Goal: Task Accomplishment & Management: Use online tool/utility

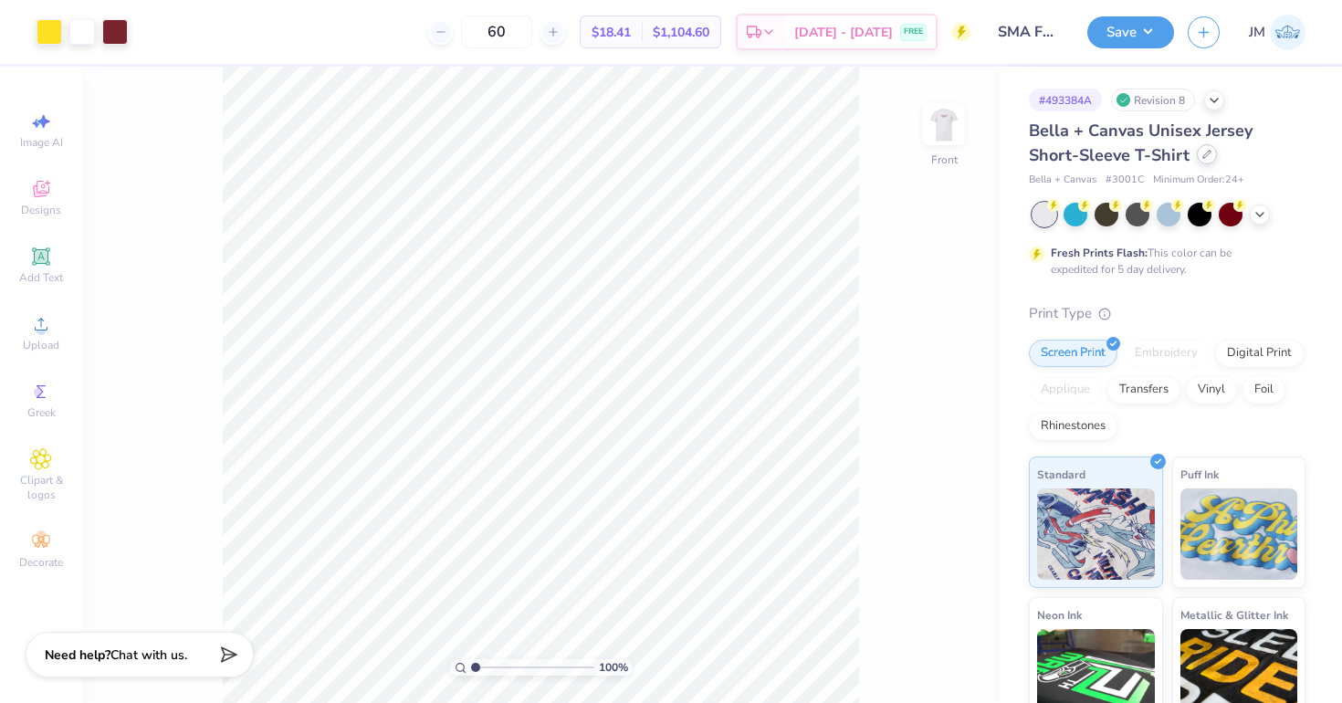
click at [1202, 158] on icon at bounding box center [1206, 154] width 9 height 9
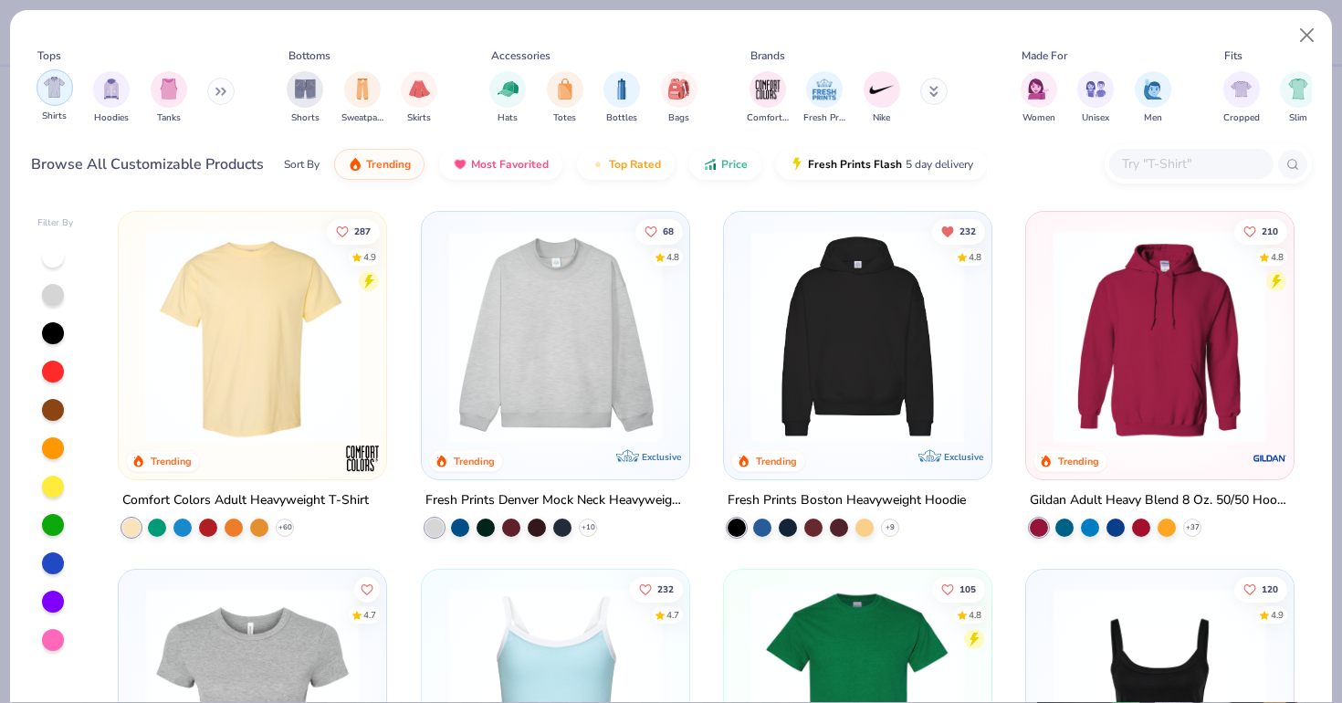
click at [47, 100] on div "filter for Shirts" at bounding box center [55, 87] width 37 height 37
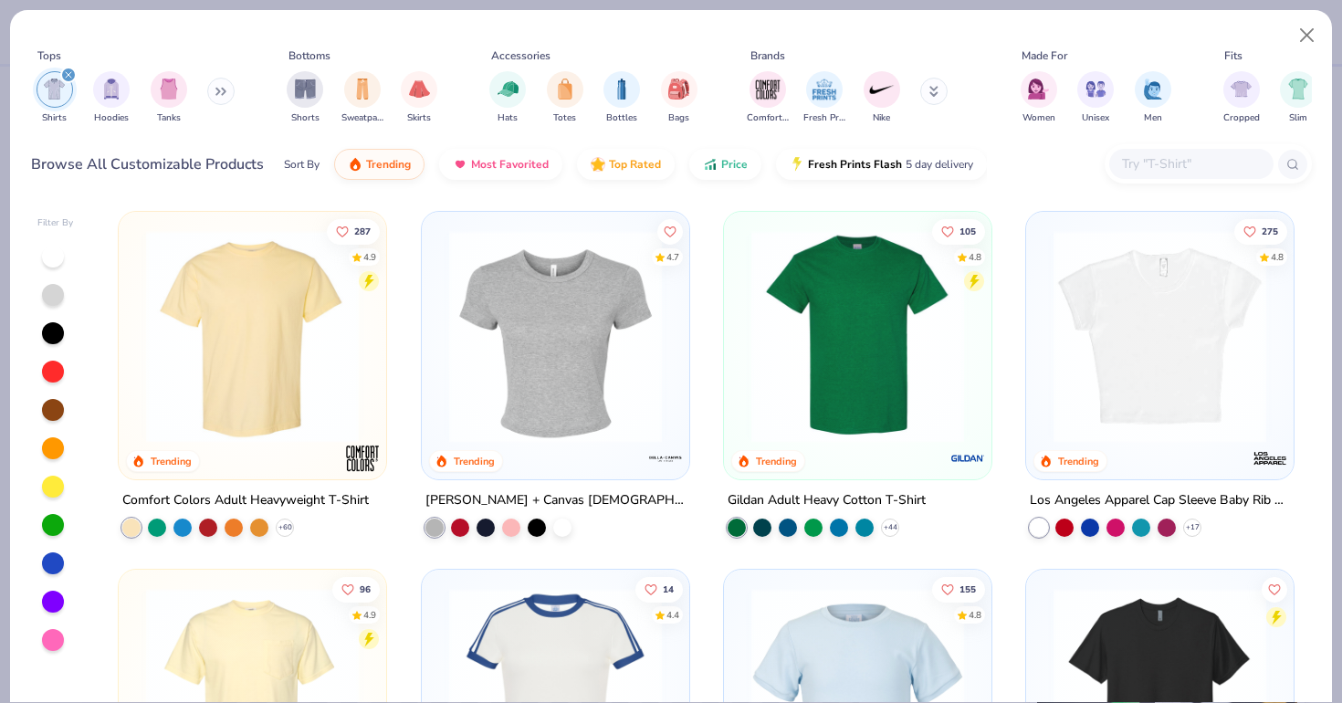
click at [57, 295] on div at bounding box center [53, 295] width 22 height 22
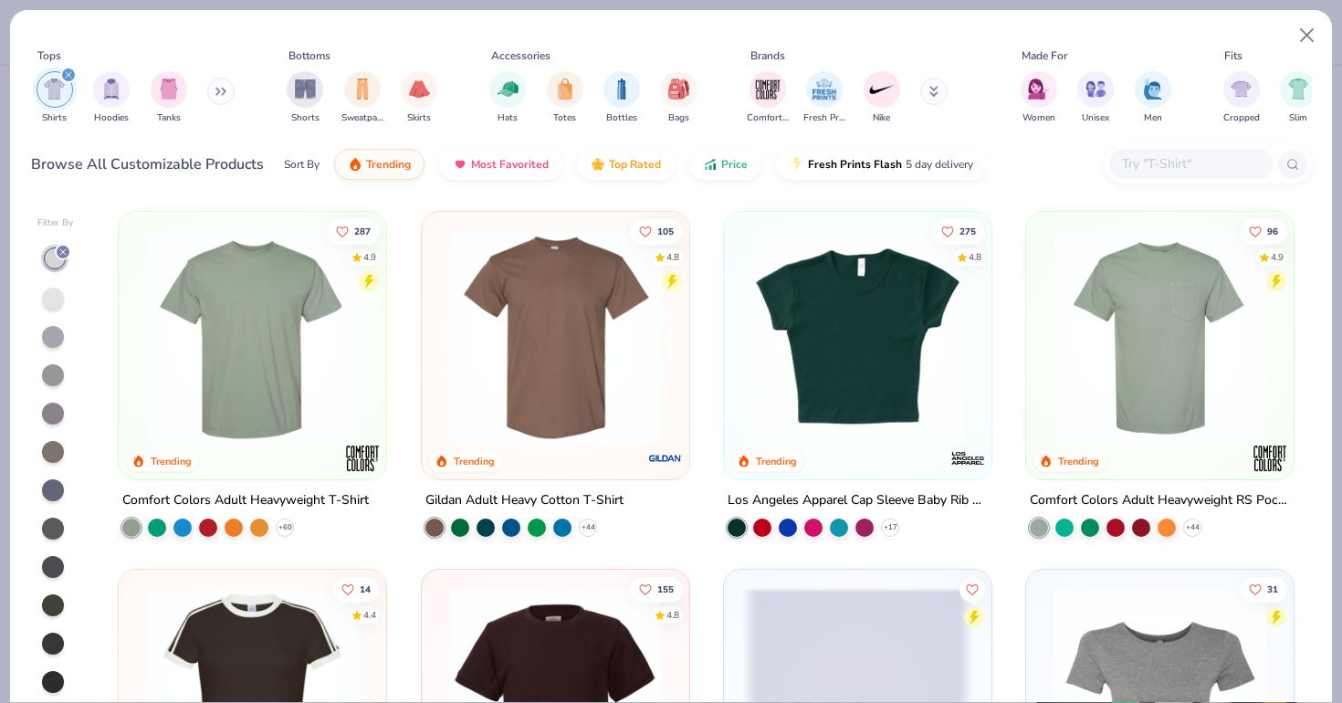
click at [52, 307] on div at bounding box center [53, 299] width 22 height 22
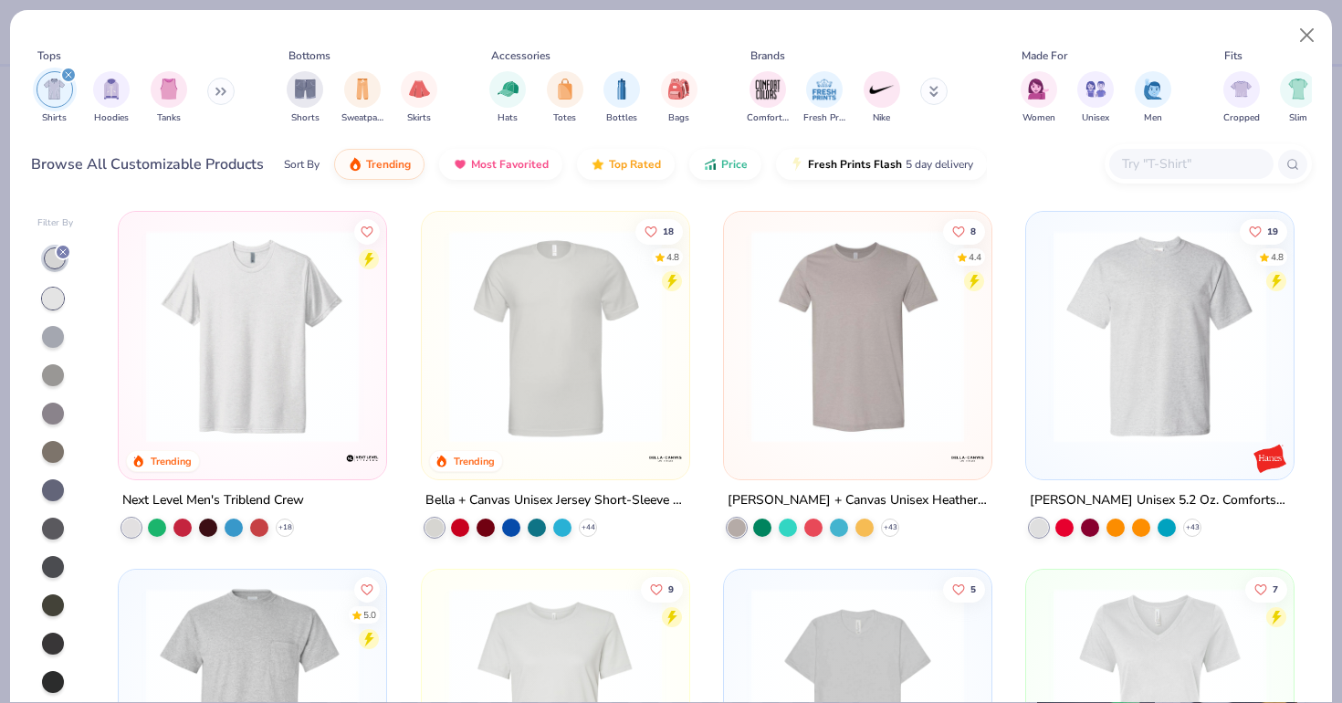
click at [1136, 286] on img at bounding box center [1159, 336] width 231 height 213
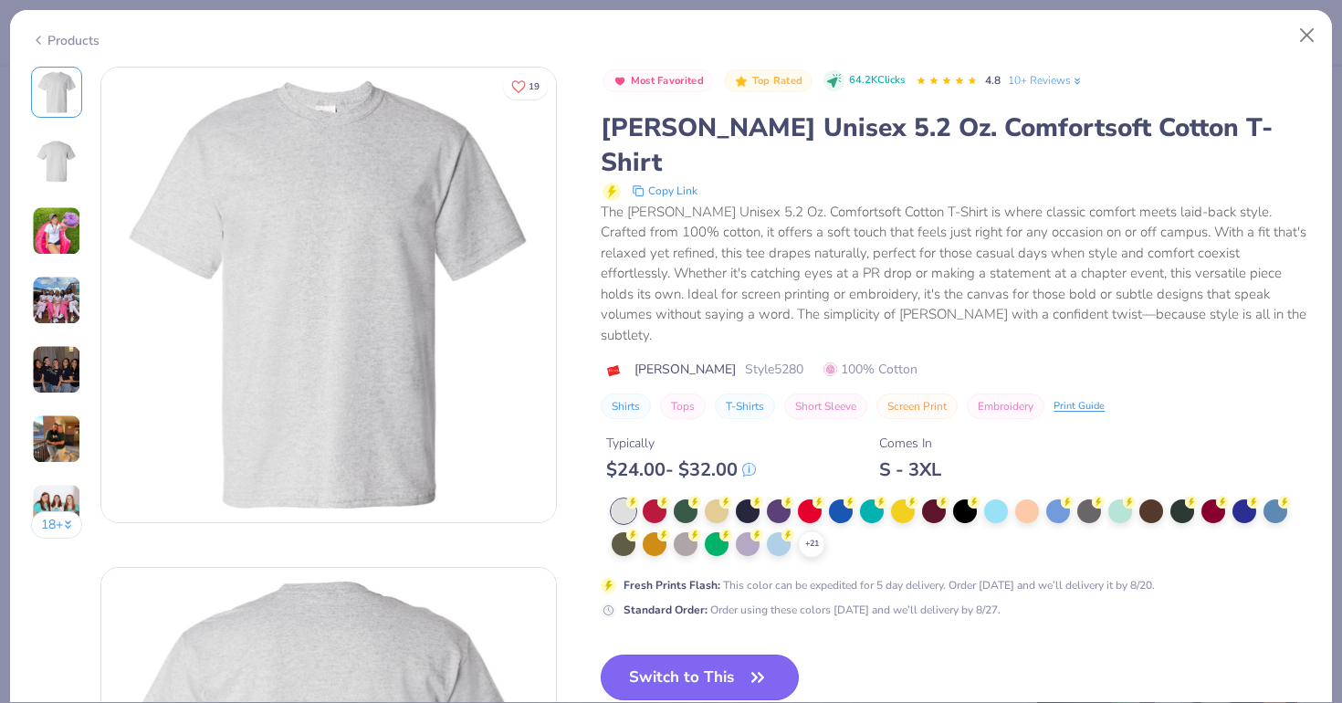
click at [706, 655] on button "Switch to This" at bounding box center [700, 678] width 198 height 46
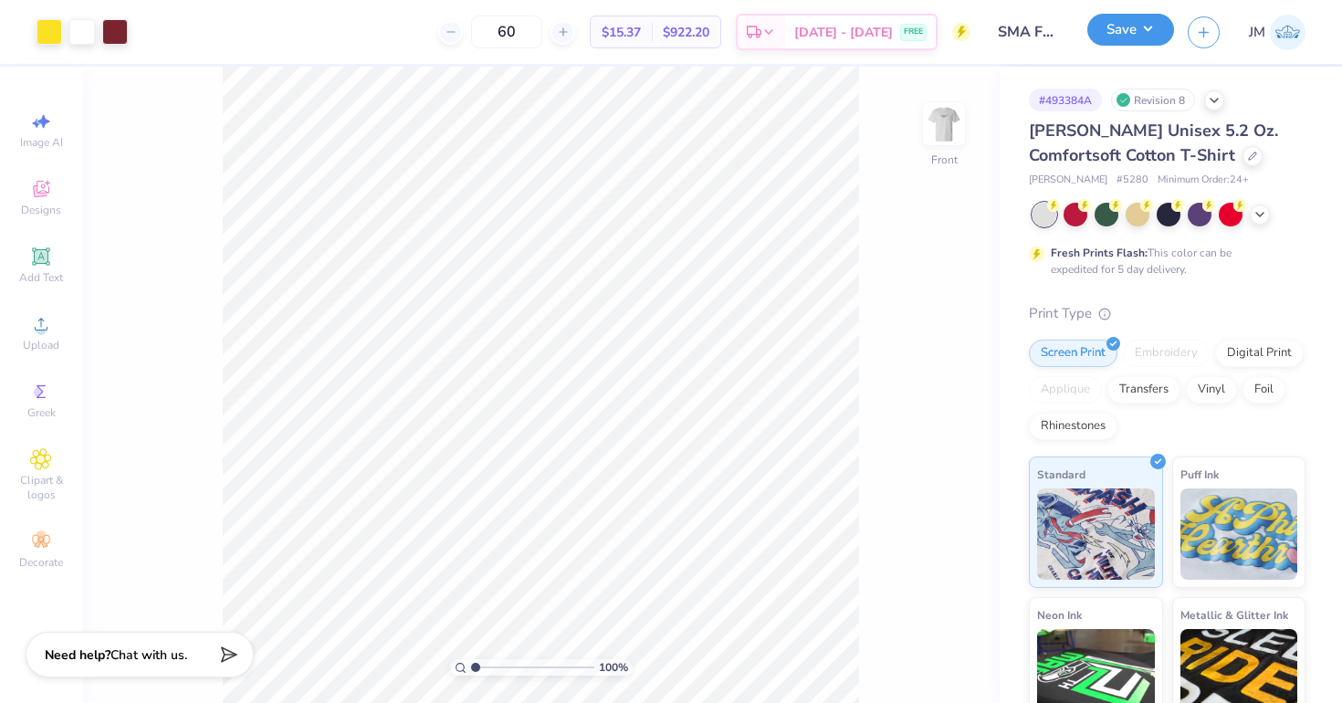
click at [1137, 24] on button "Save" at bounding box center [1130, 30] width 87 height 32
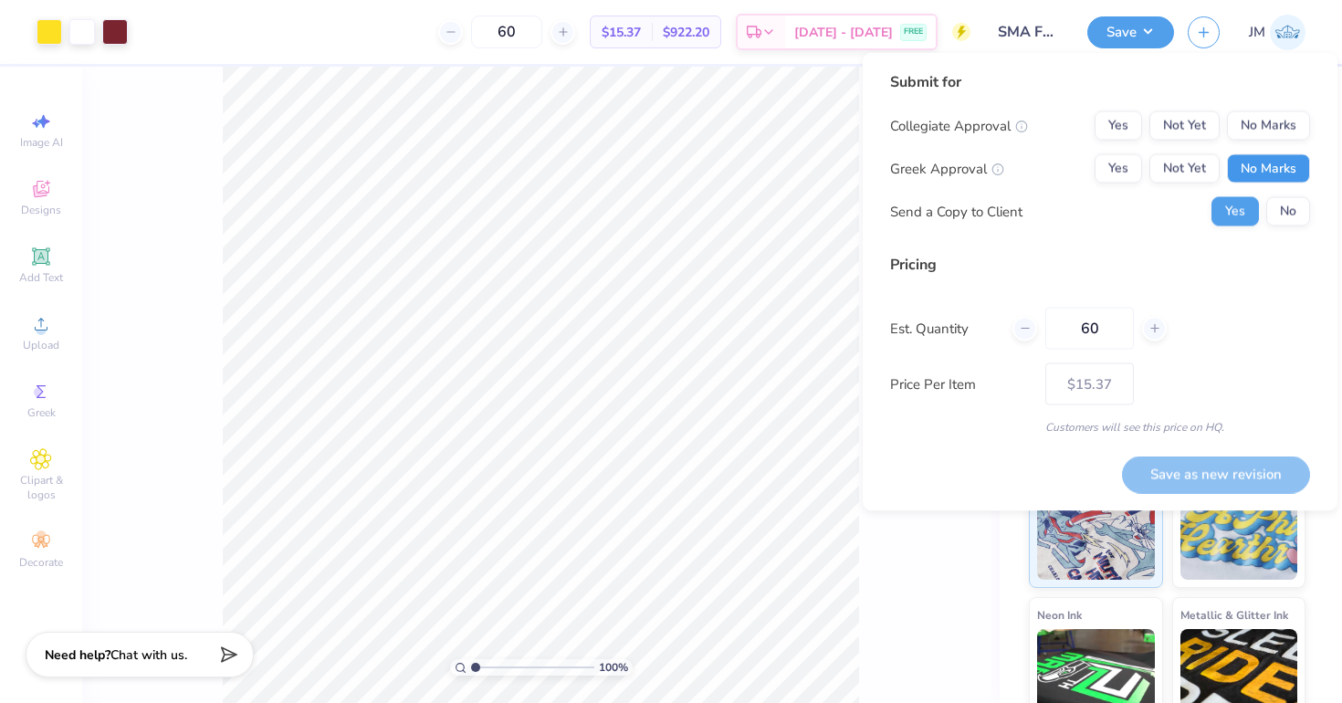
click at [1231, 160] on button "No Marks" at bounding box center [1268, 168] width 83 height 29
click at [1235, 117] on button "No Marks" at bounding box center [1268, 125] width 83 height 29
click at [1189, 477] on button "Save as new revision" at bounding box center [1216, 474] width 188 height 37
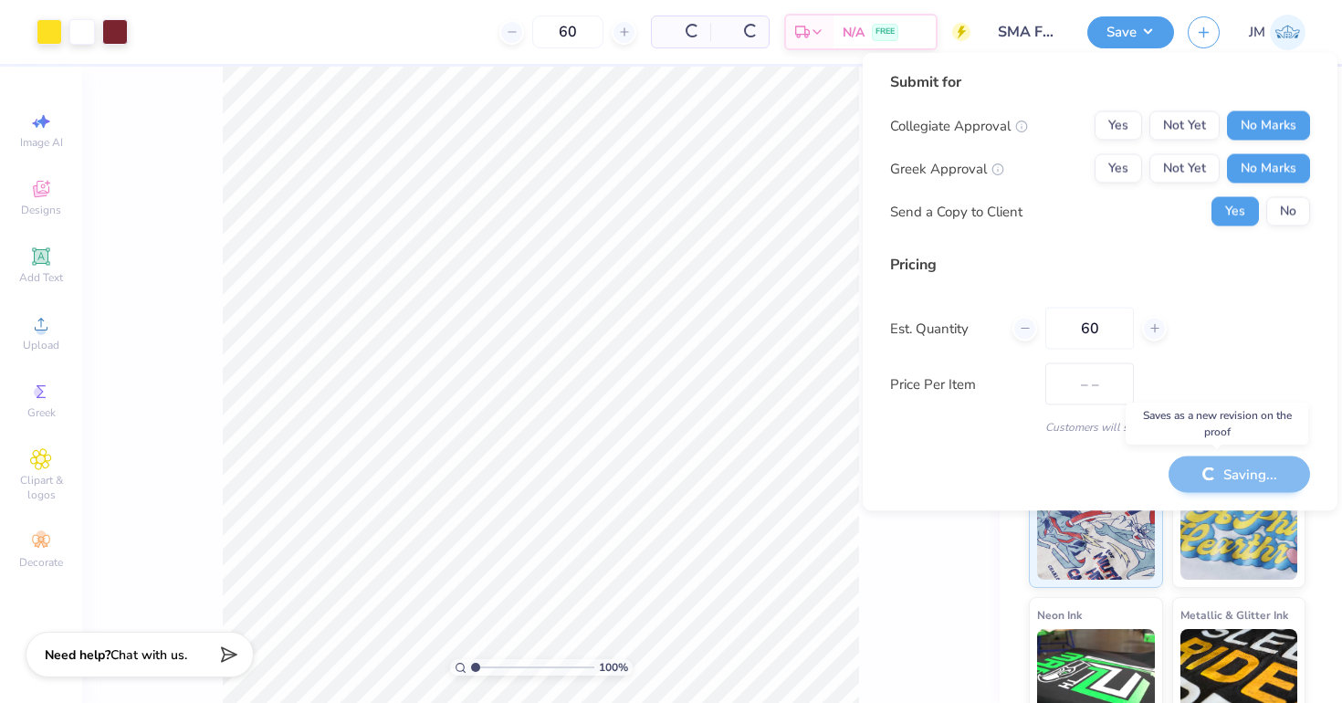
type input "$15.37"
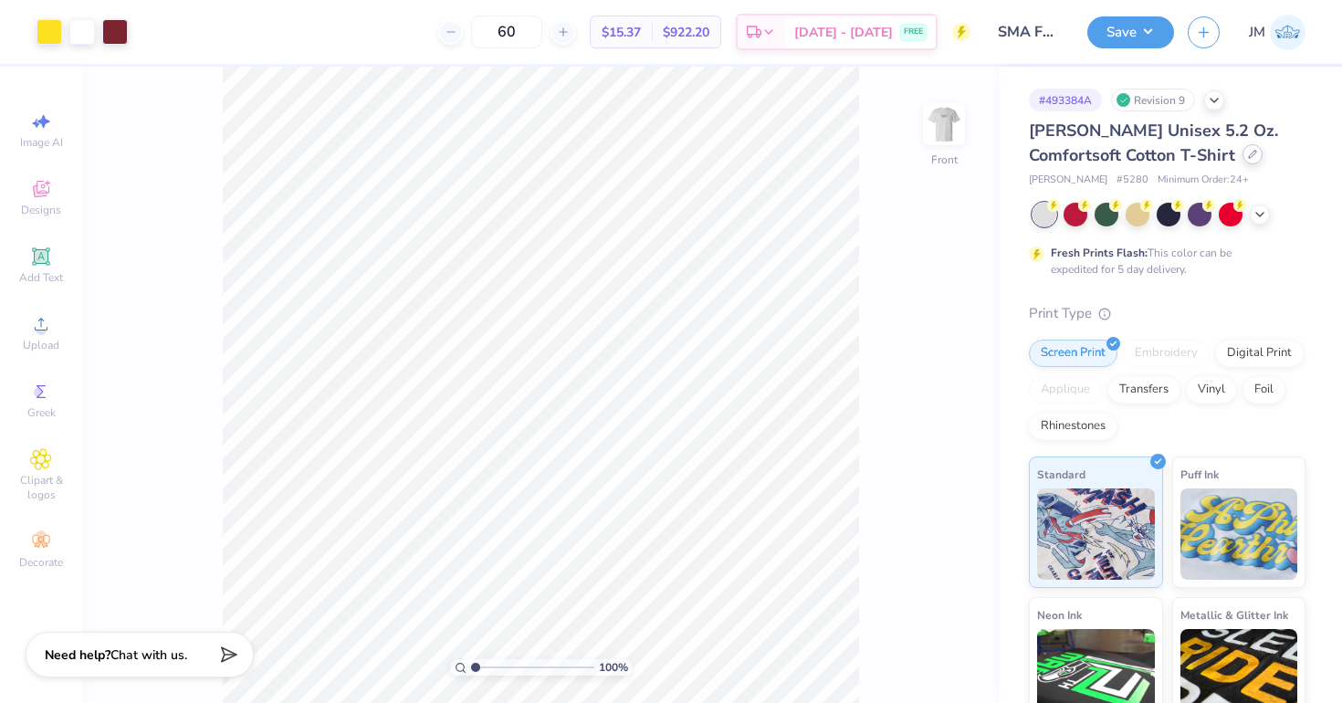
click at [1249, 154] on icon at bounding box center [1252, 154] width 7 height 7
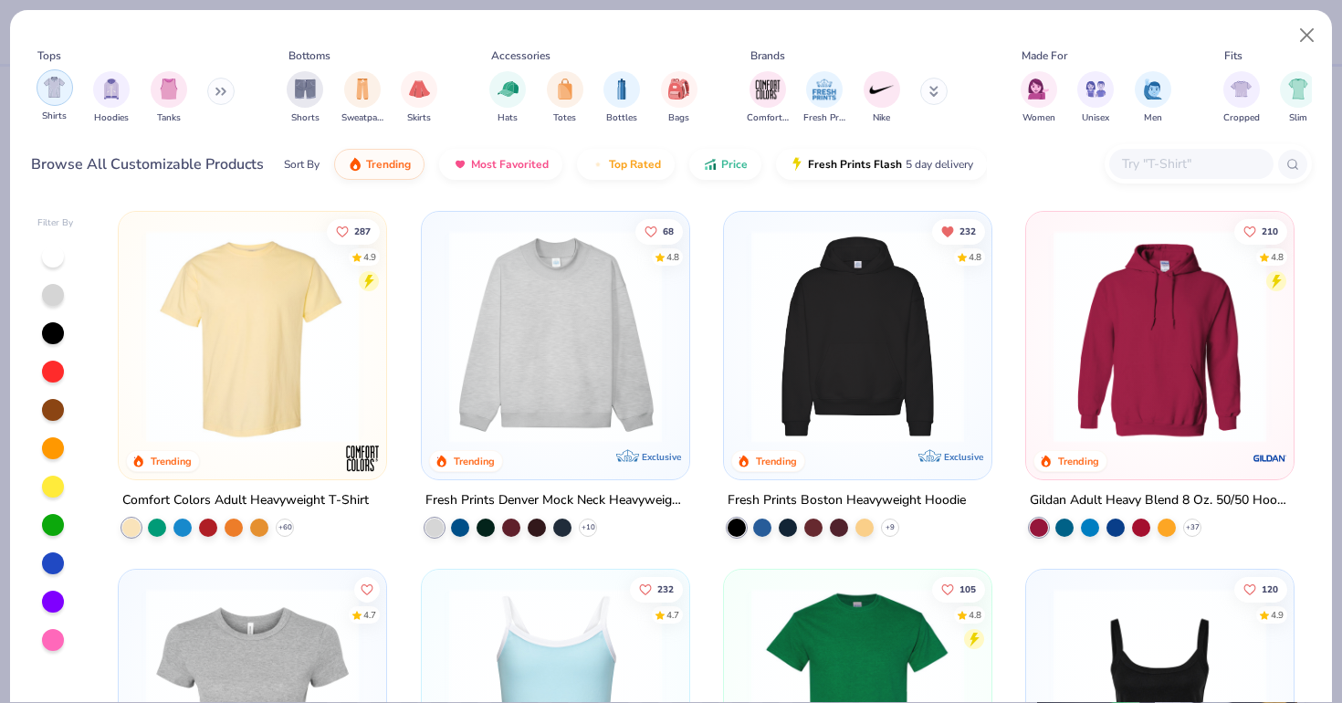
click at [56, 89] on img "filter for Shirts" at bounding box center [54, 87] width 21 height 21
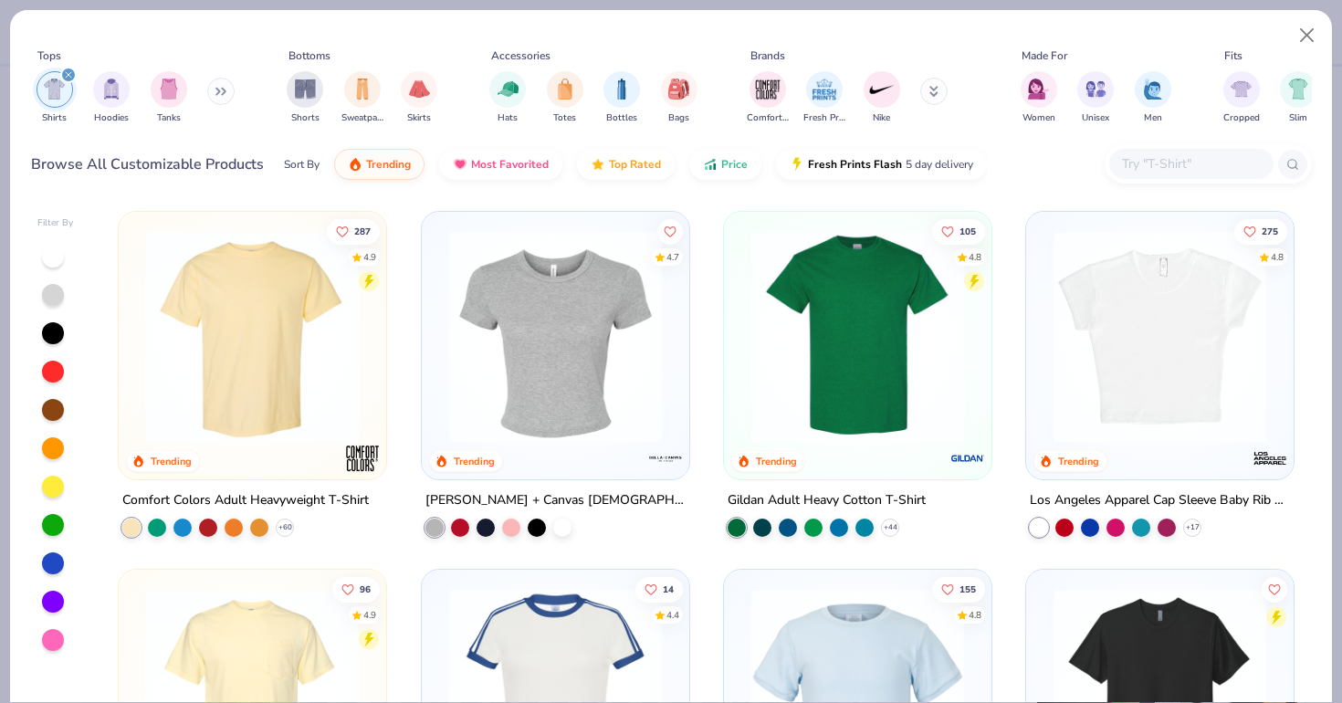
click at [51, 292] on div at bounding box center [53, 295] width 22 height 22
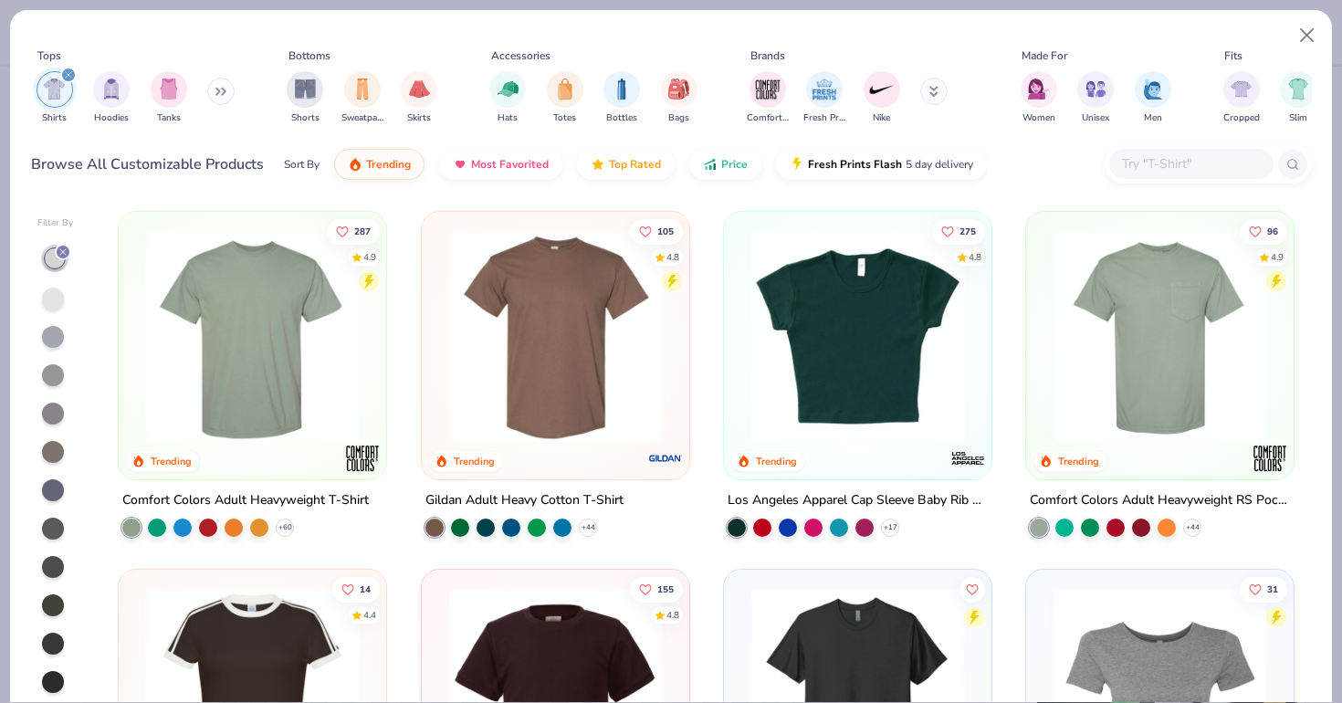
click at [53, 299] on div at bounding box center [53, 299] width 22 height 22
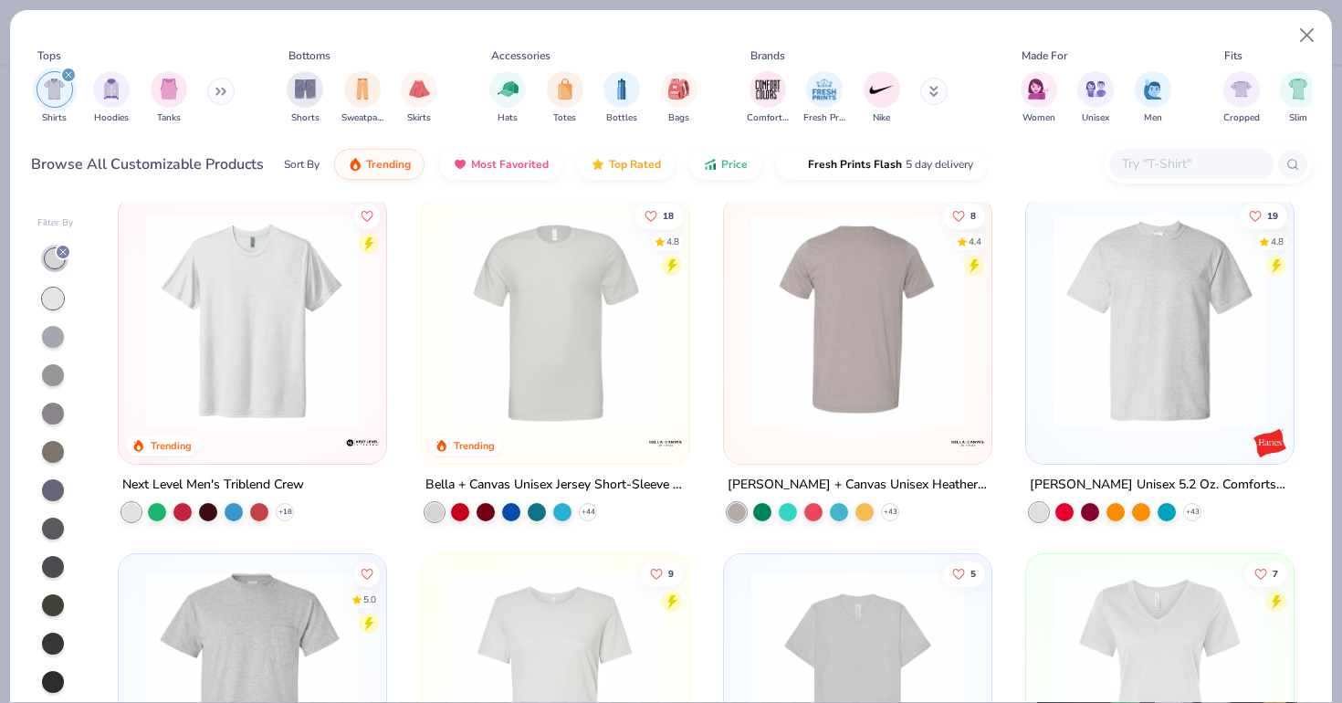
scroll to position [4, 0]
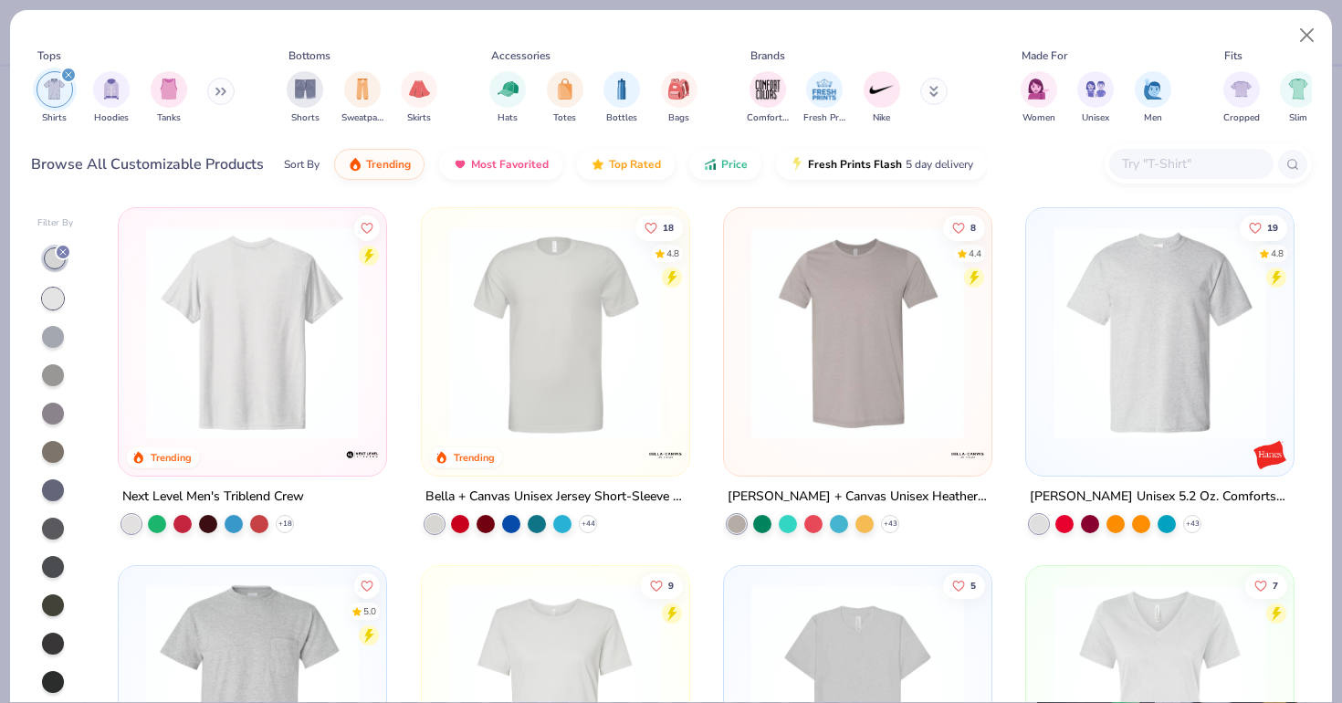
click at [324, 374] on img at bounding box center [252, 332] width 231 height 213
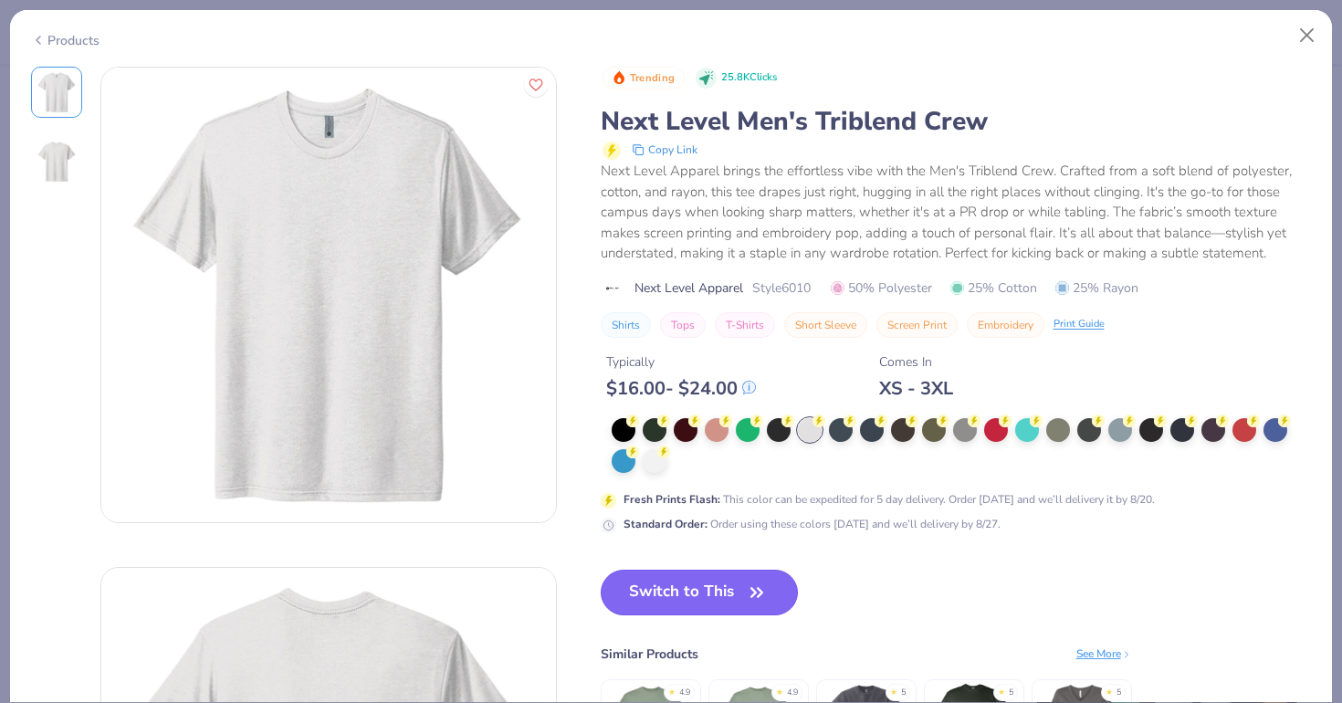
click at [678, 595] on button "Switch to This" at bounding box center [700, 593] width 198 height 46
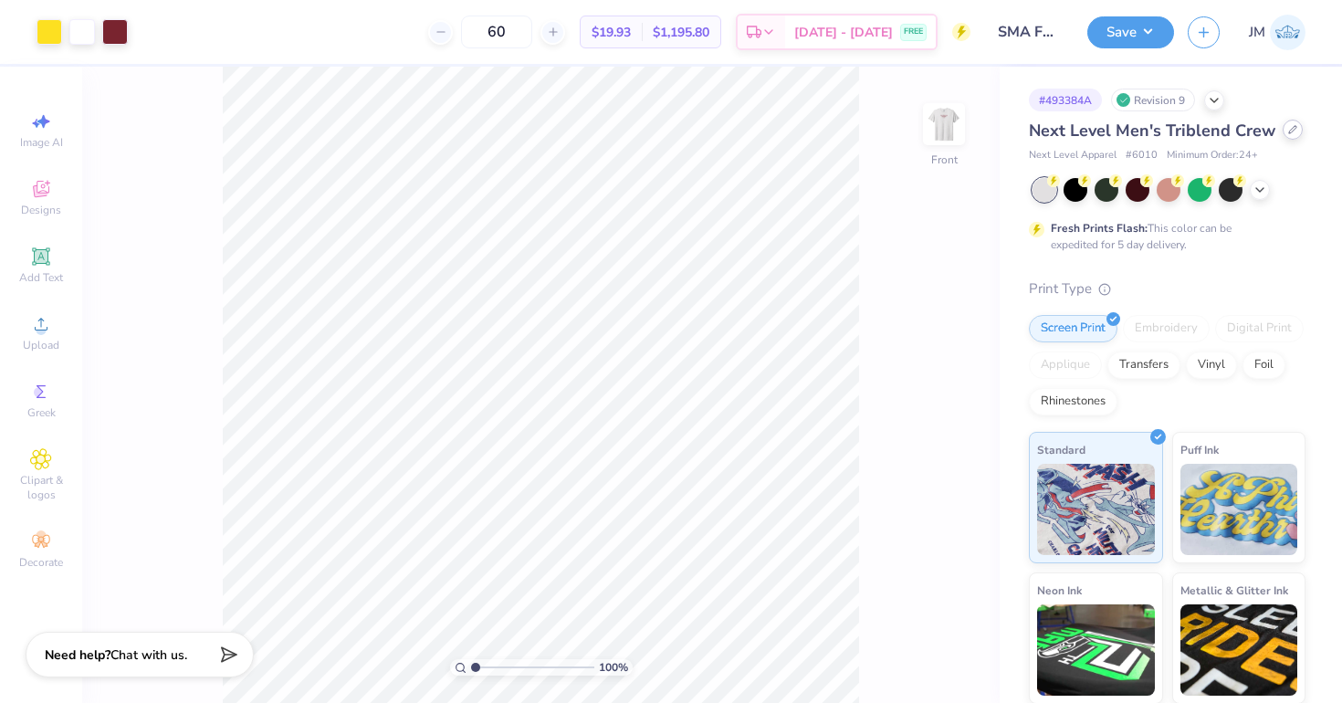
click at [1289, 131] on icon at bounding box center [1292, 129] width 9 height 9
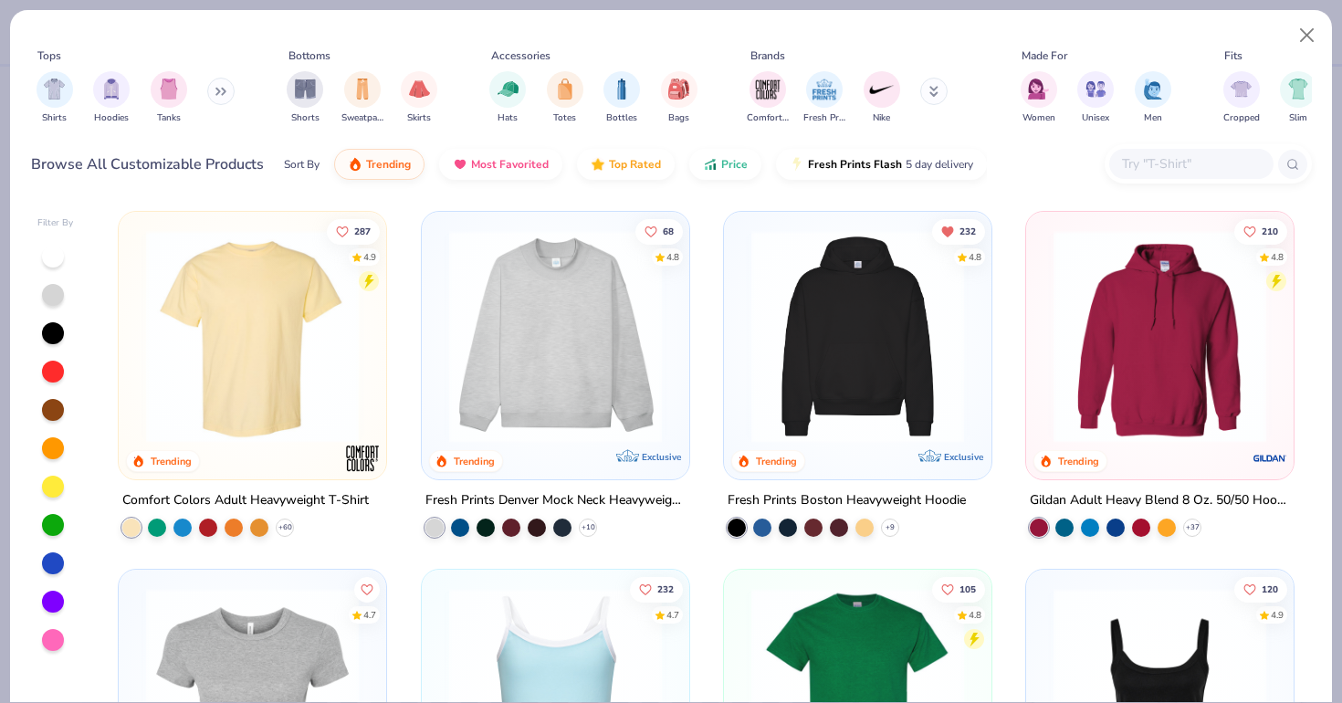
click at [49, 299] on div at bounding box center [53, 295] width 22 height 22
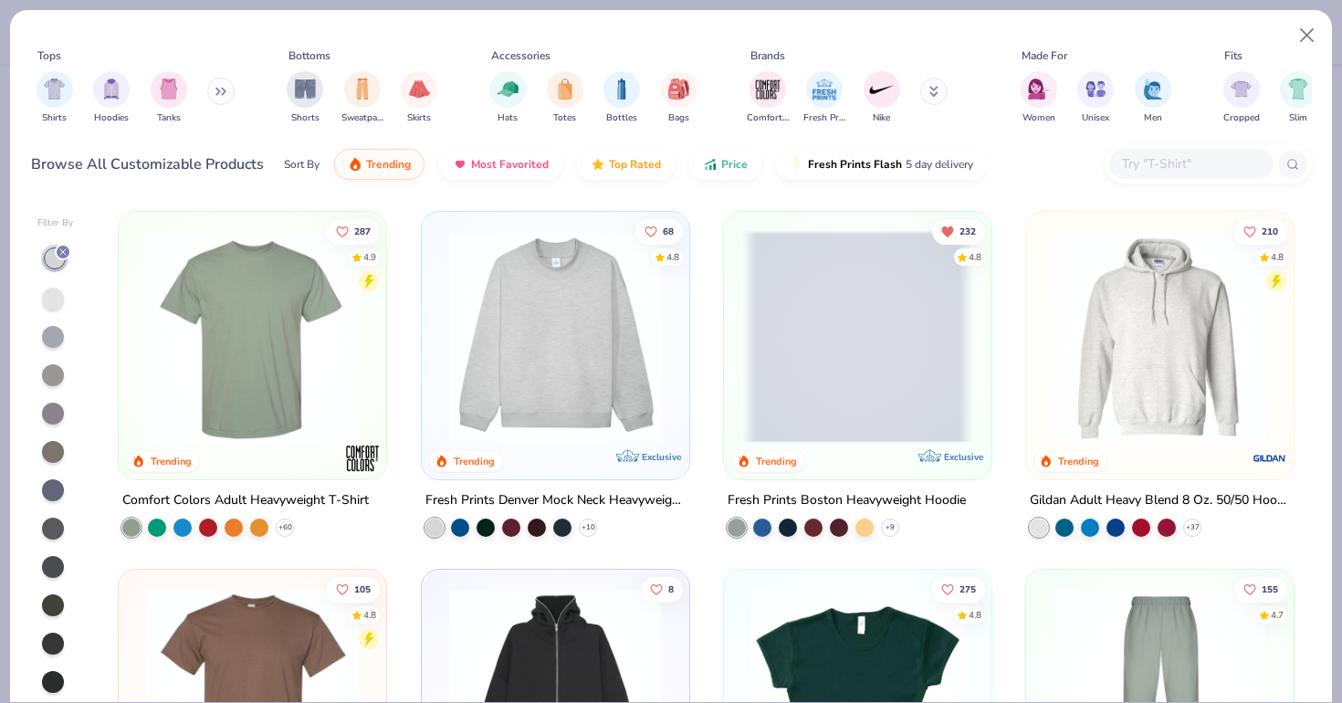
click at [56, 305] on div at bounding box center [53, 299] width 22 height 22
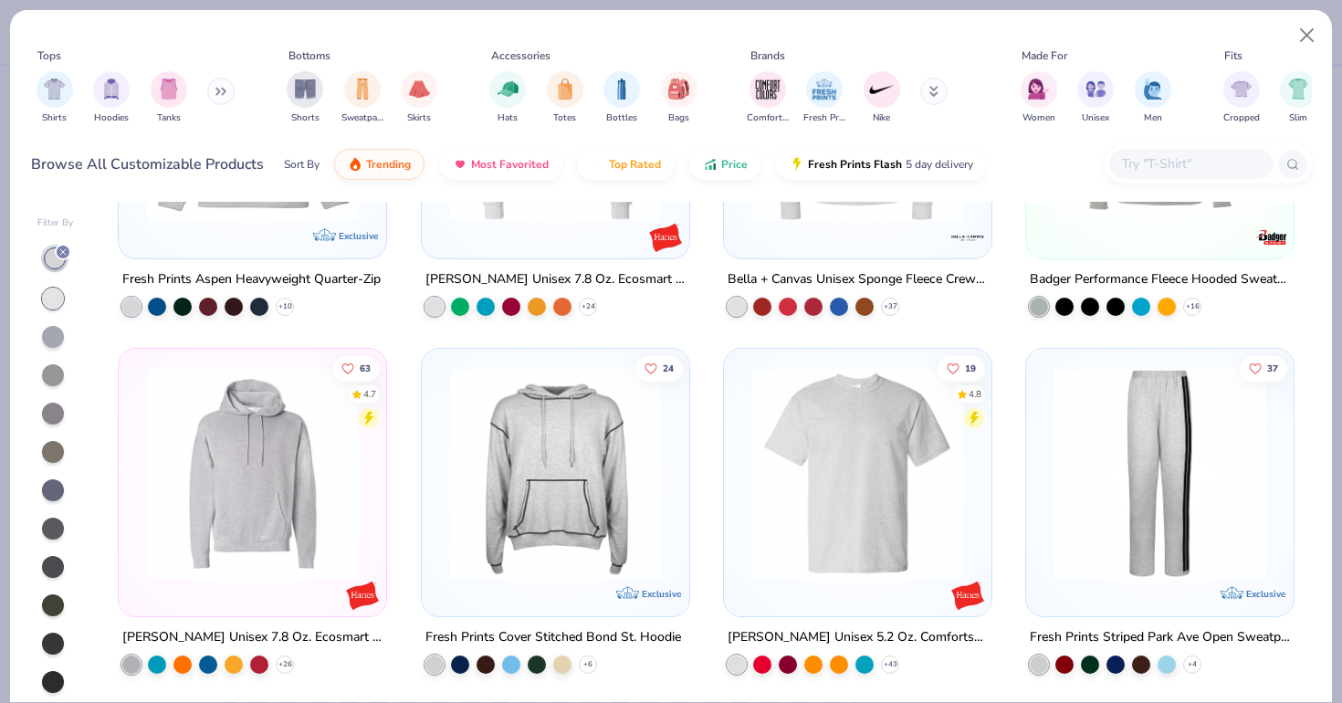
scroll to position [1663, 0]
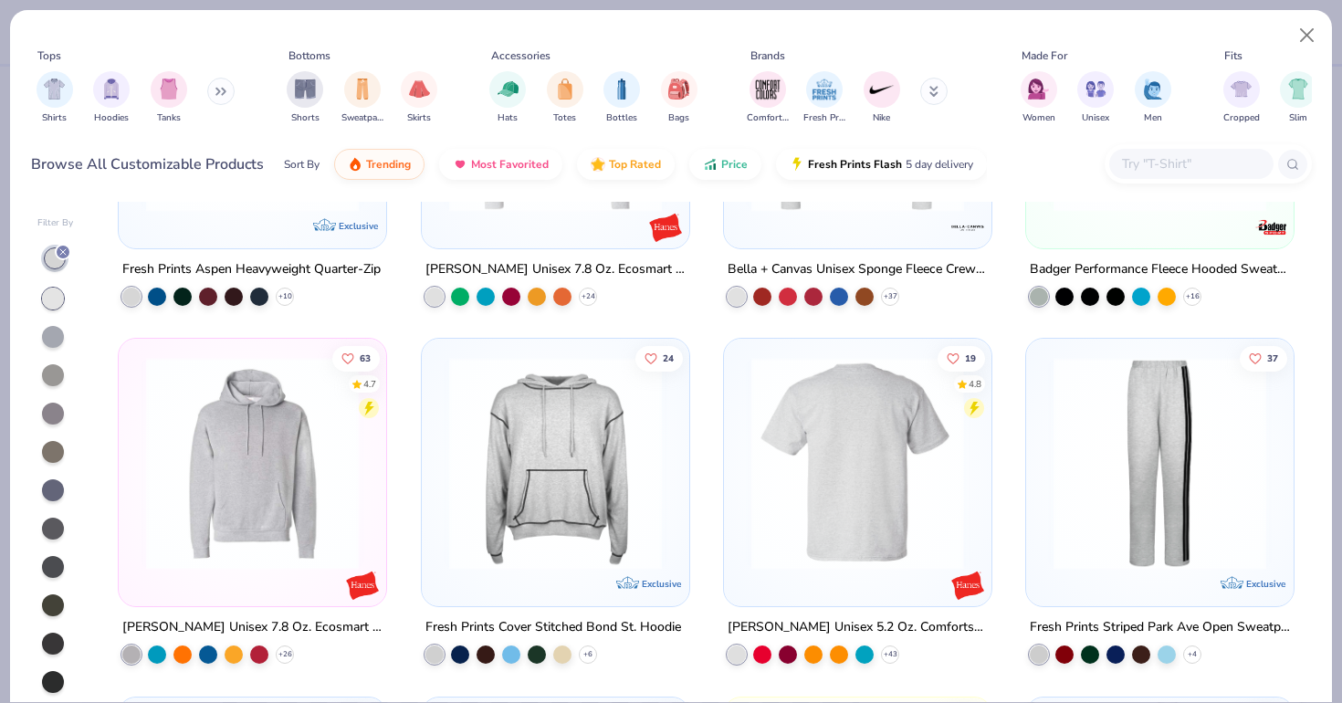
click at [853, 494] on img at bounding box center [857, 463] width 231 height 213
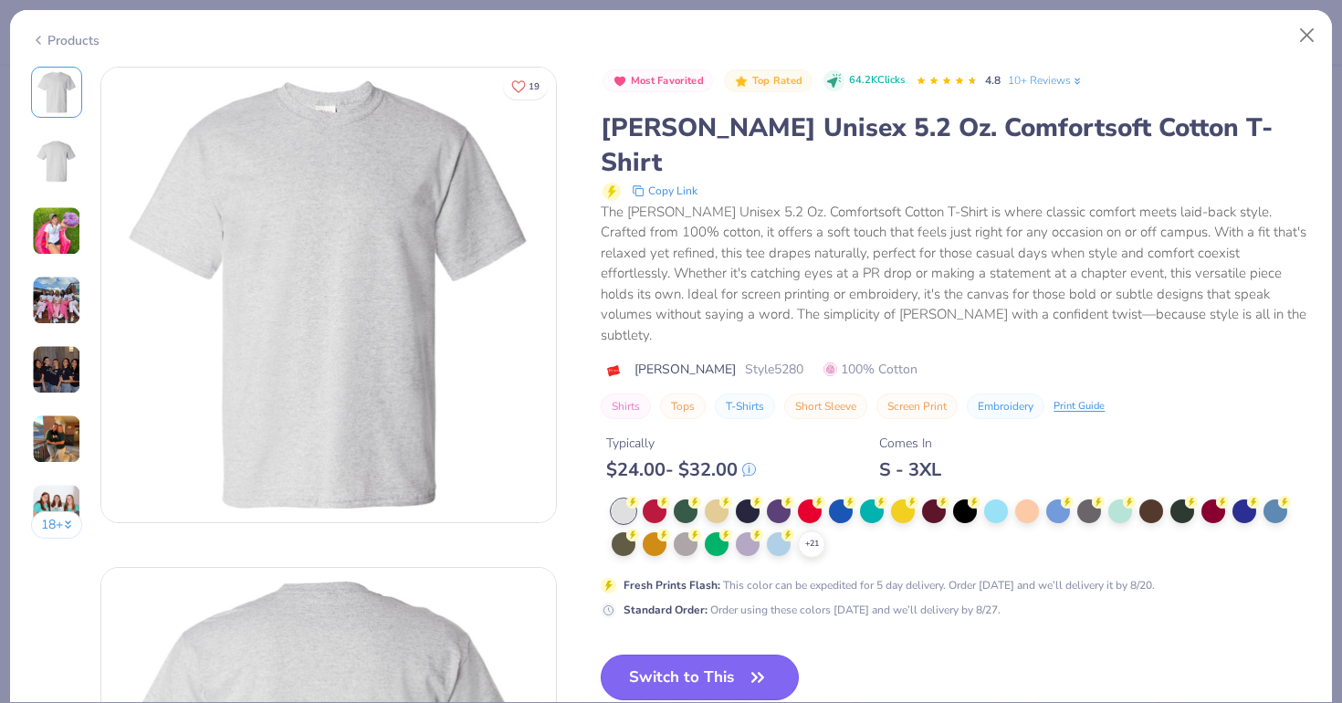
click at [741, 655] on button "Switch to This" at bounding box center [700, 678] width 198 height 46
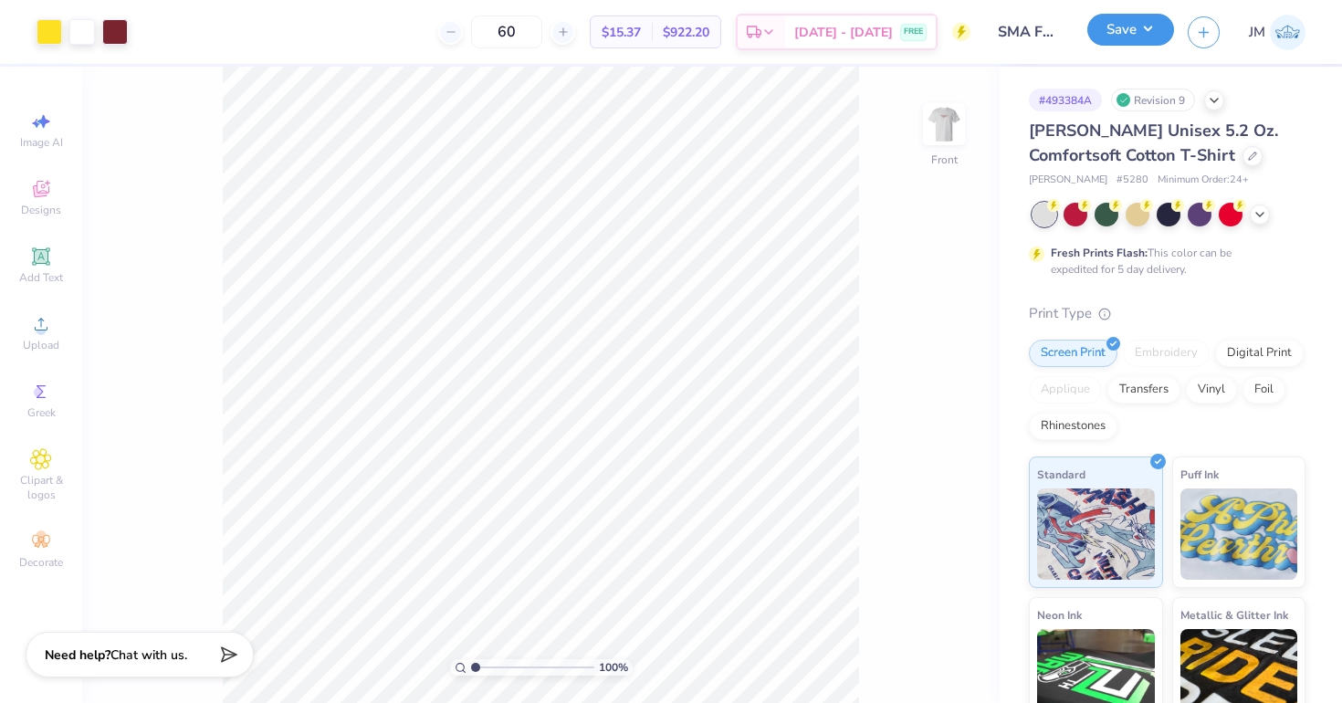
click at [1129, 43] on button "Save" at bounding box center [1130, 30] width 87 height 32
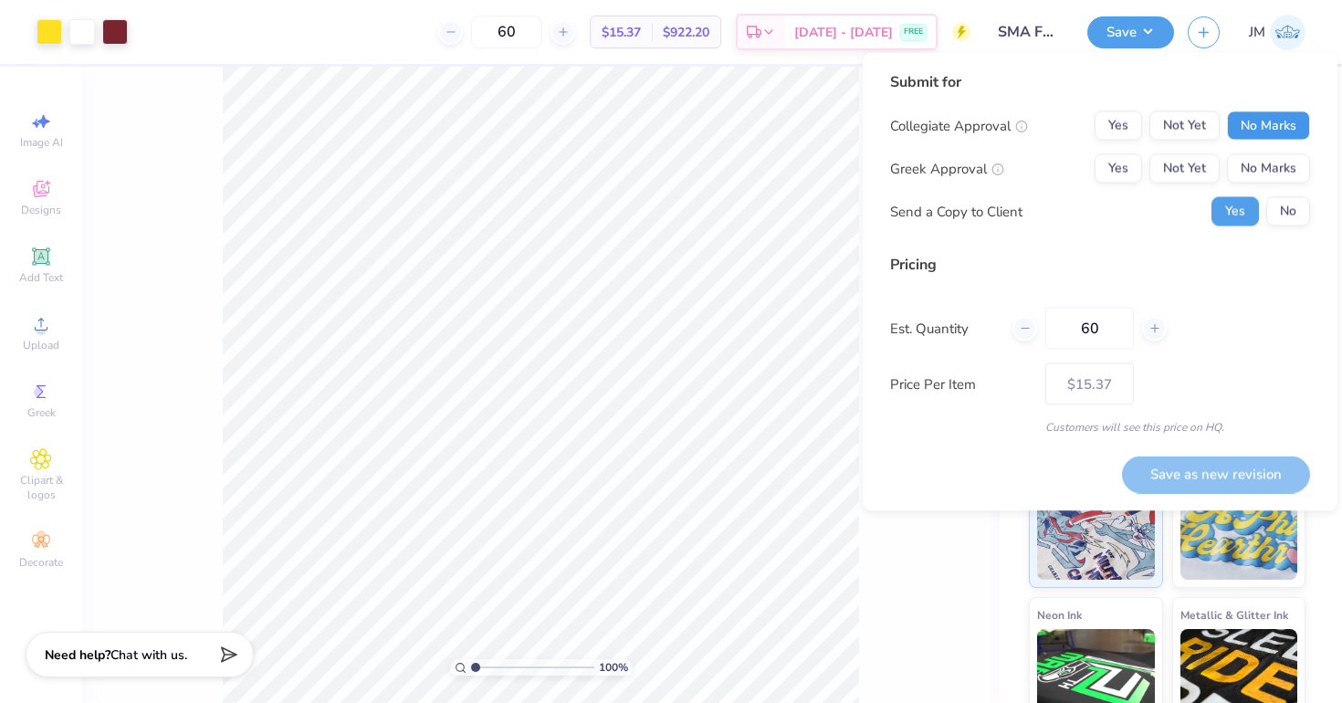
click at [1265, 136] on button "No Marks" at bounding box center [1268, 125] width 83 height 29
click at [1264, 160] on button "No Marks" at bounding box center [1268, 168] width 83 height 29
click at [1220, 466] on button "Save as new revision" at bounding box center [1216, 474] width 188 height 37
type input "$15.37"
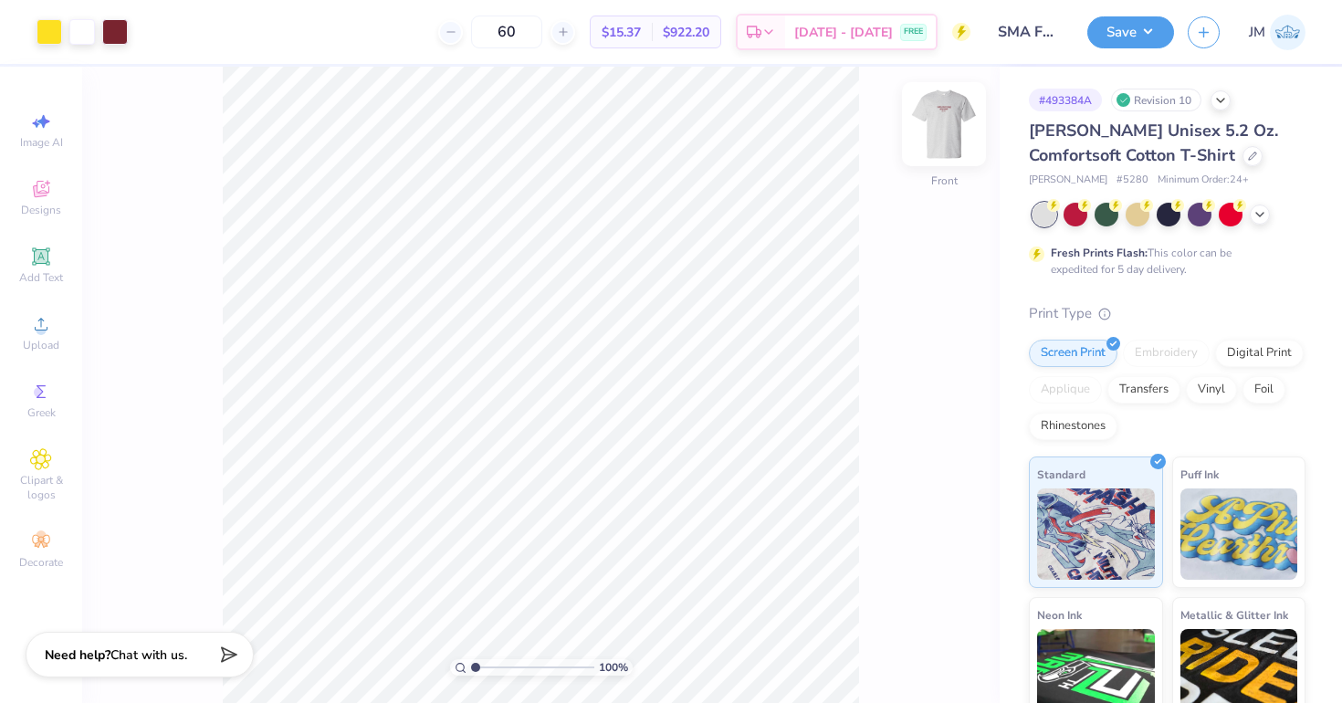
click at [937, 99] on img at bounding box center [943, 124] width 73 height 73
click at [942, 128] on img at bounding box center [943, 124] width 73 height 73
